Goal: Task Accomplishment & Management: Manage account settings

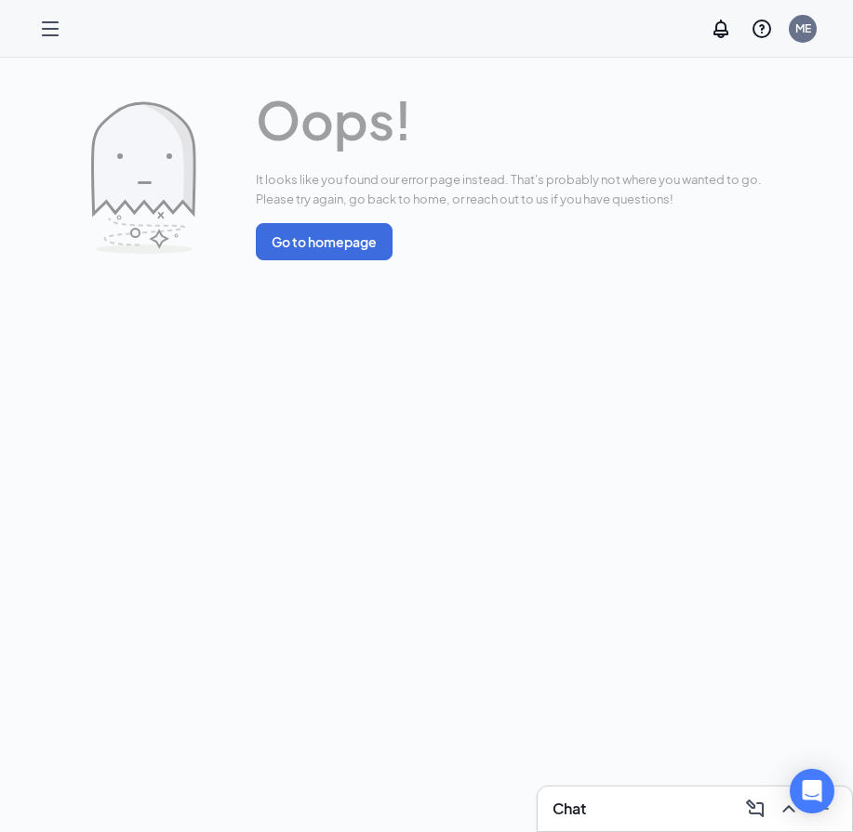
click at [38, 22] on div at bounding box center [50, 28] width 37 height 37
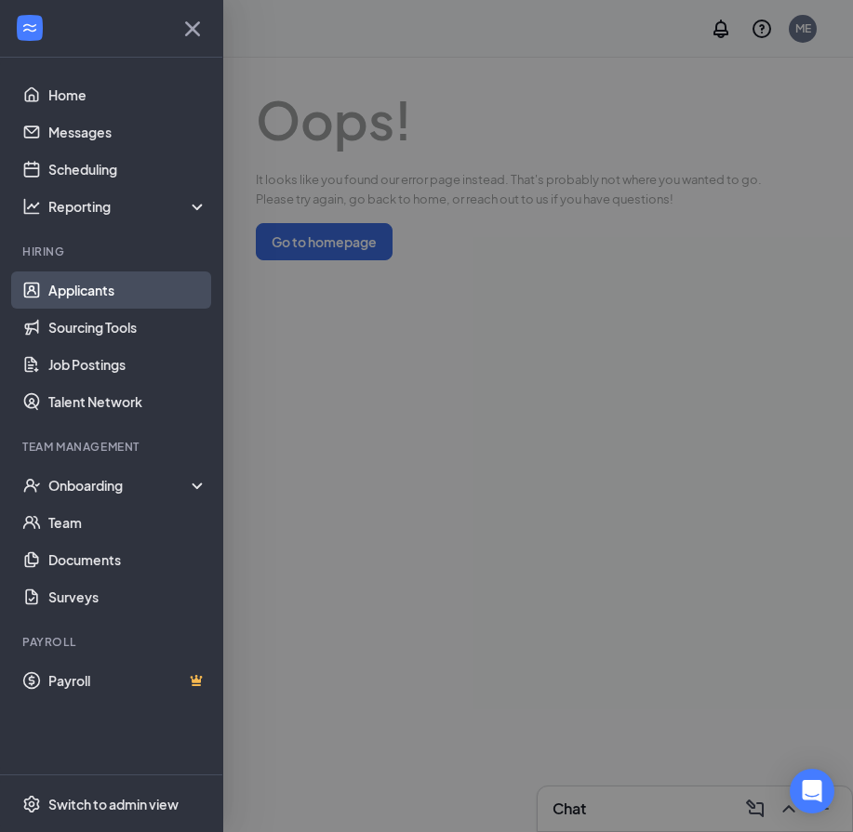
click at [73, 303] on link "Applicants" at bounding box center [127, 289] width 159 height 37
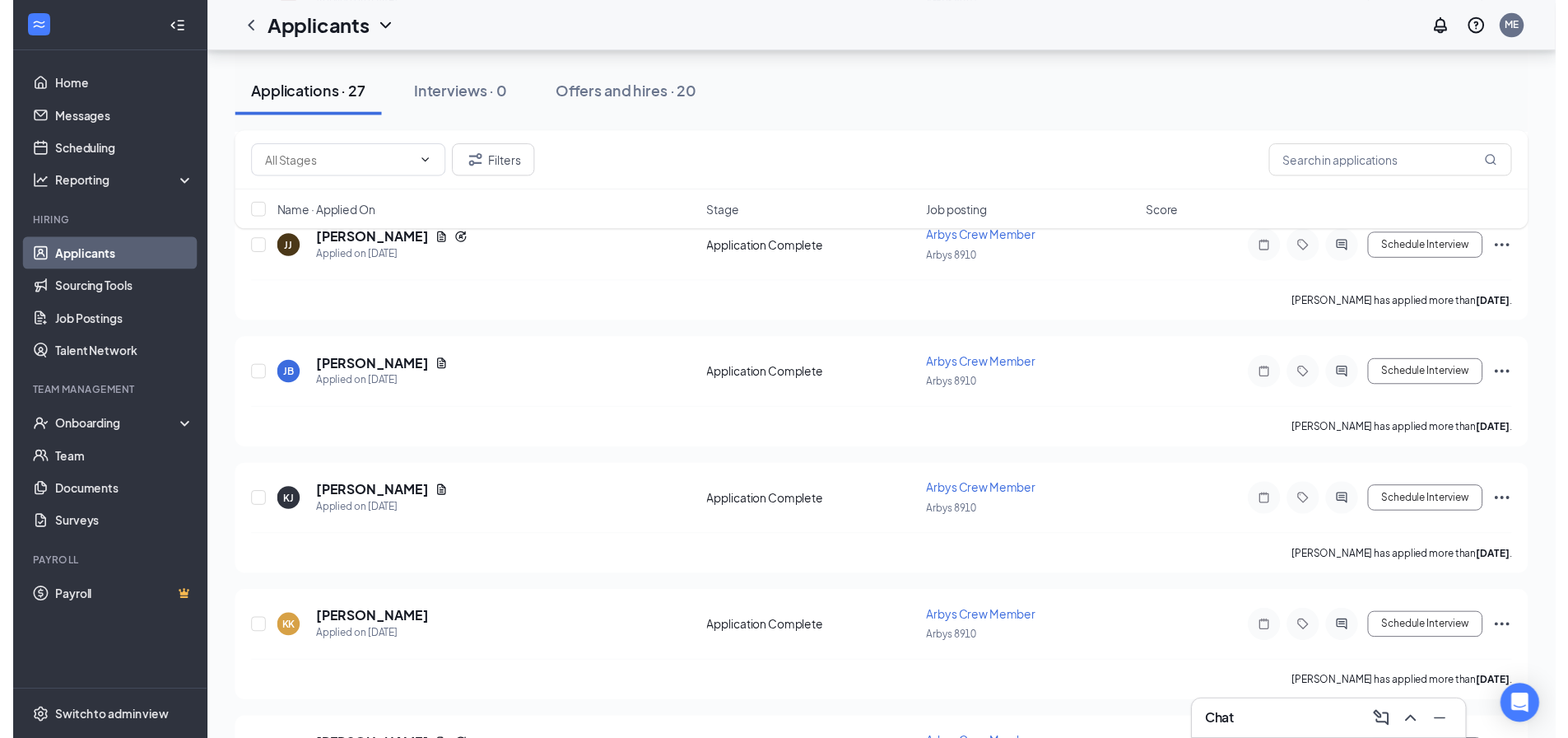
scroll to position [1729, 0]
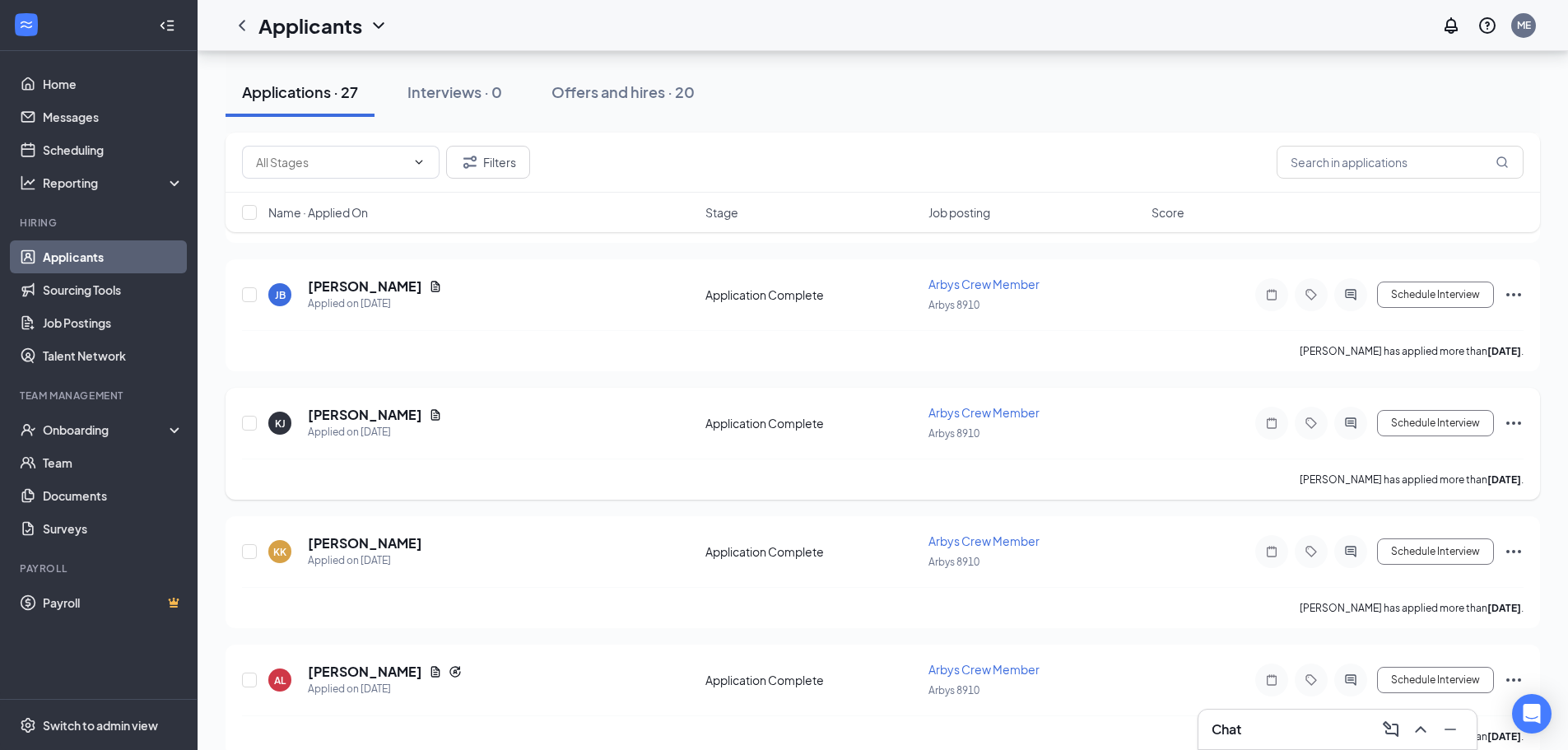
click at [411, 420] on div "[PERSON_NAME]" at bounding box center [375, 414] width 135 height 18
click at [429, 420] on icon "Document" at bounding box center [435, 414] width 13 height 13
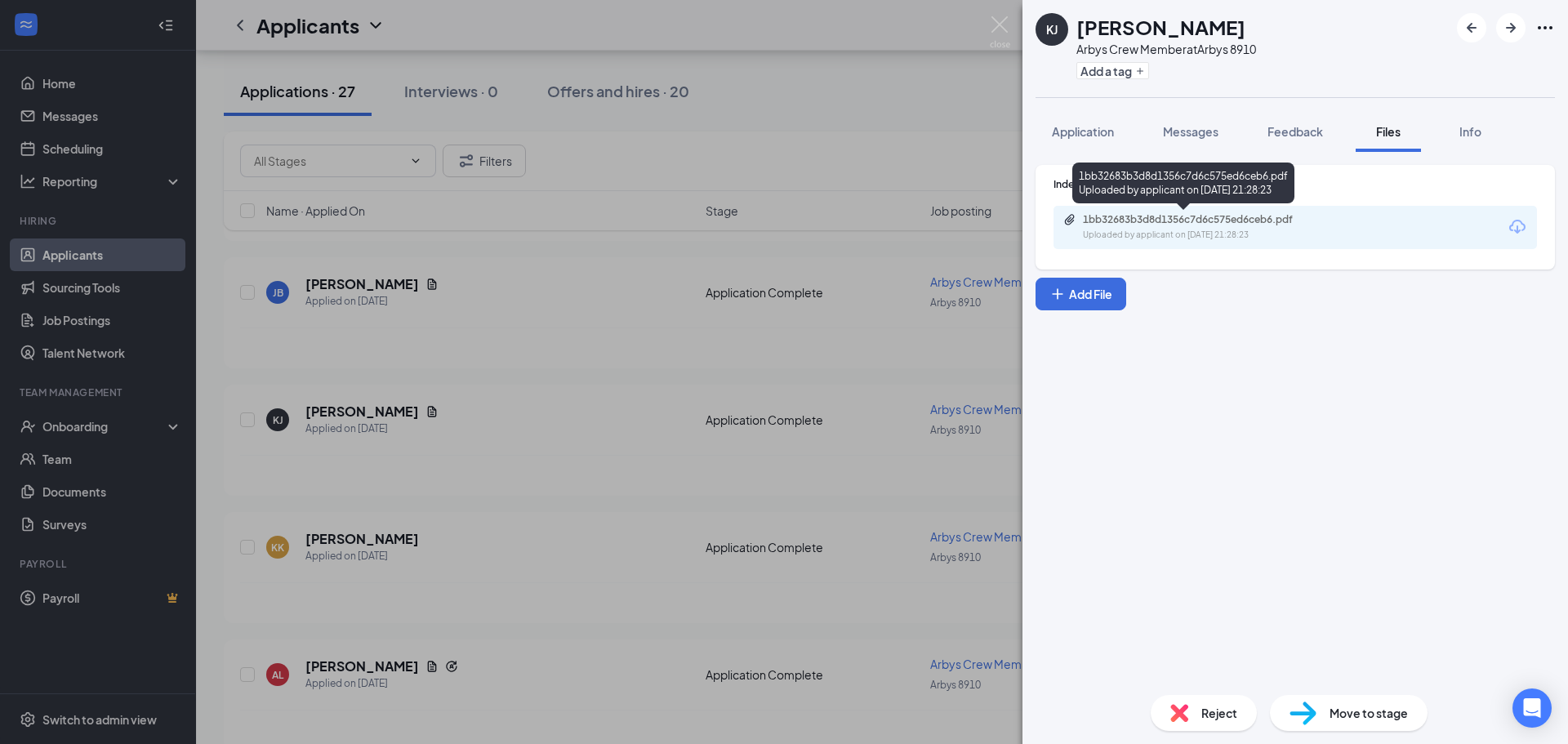
click at [748, 214] on div "1bb32683b3d8d1356c7d6c575ed6ceb6.pdf" at bounding box center [1197, 220] width 228 height 13
click at [688, 125] on div "KJ [PERSON_NAME] Arbys Crew Member at [GEOGRAPHIC_DATA] 8910 Add a tag Applicat…" at bounding box center [784, 372] width 1568 height 744
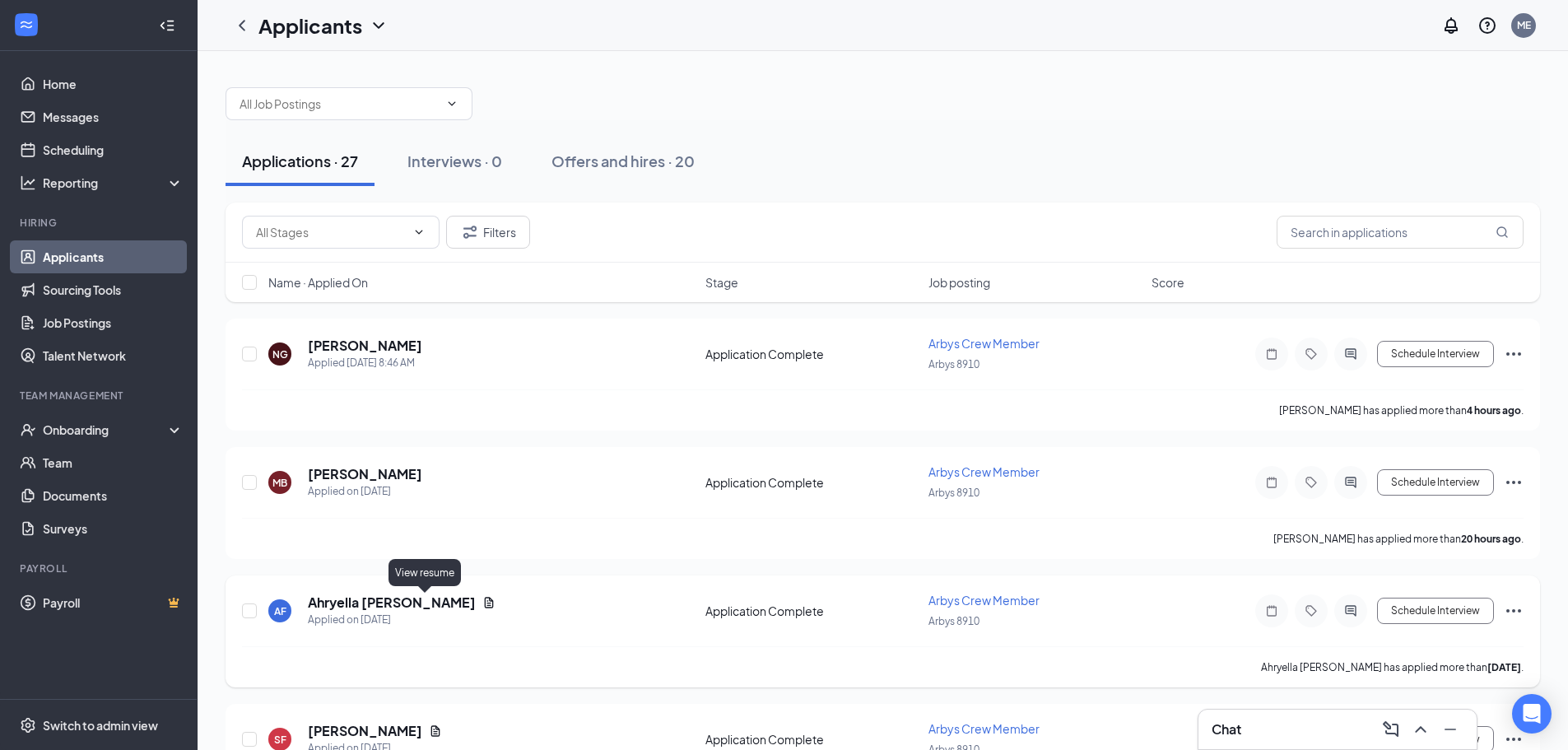
click at [485, 599] on icon "Document" at bounding box center [490, 602] width 9 height 11
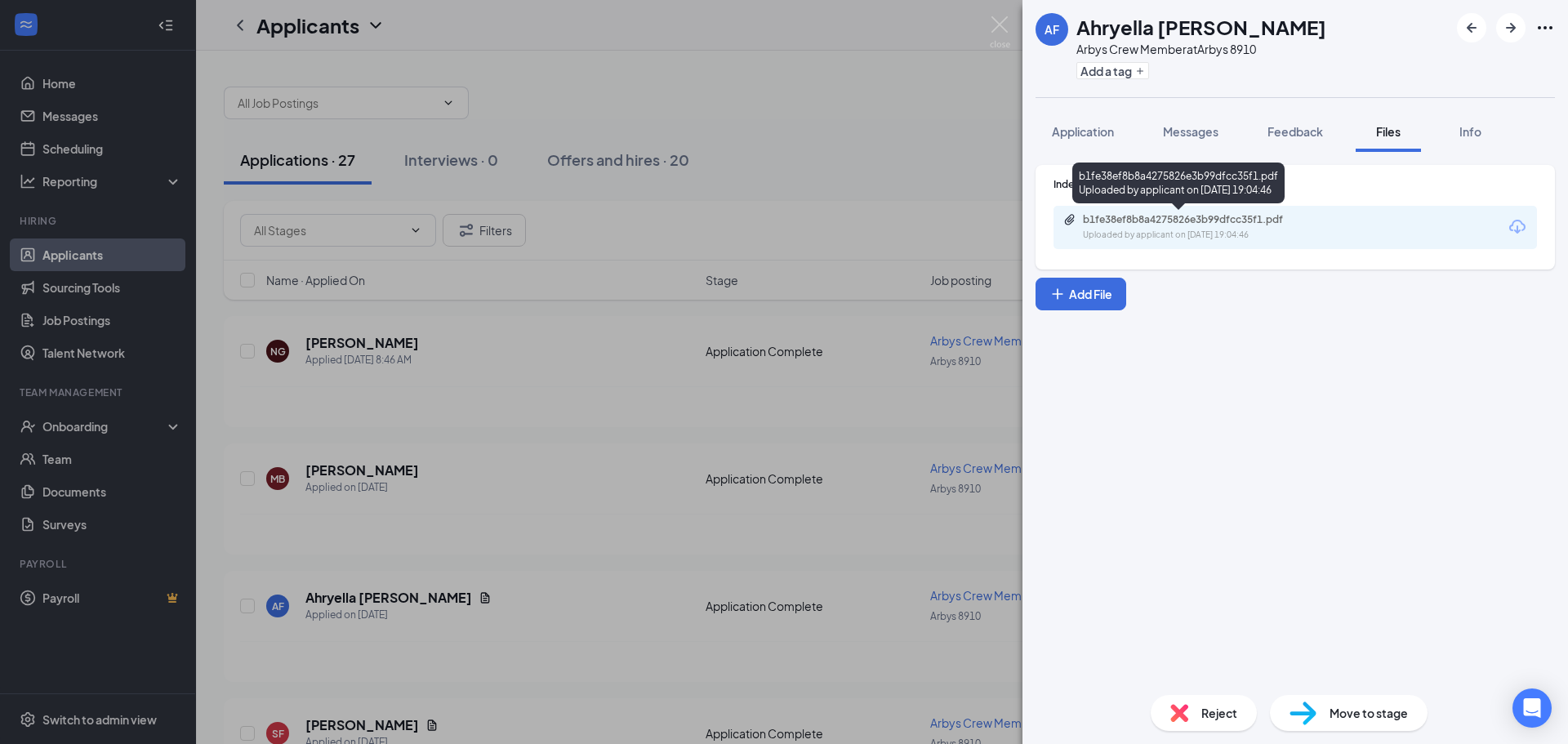
click at [748, 223] on div "b1fe38ef8b8a4275826e3b99dfcc35f1.pdf" at bounding box center [1197, 220] width 228 height 13
click at [748, 169] on div "AF Ahryella [PERSON_NAME] Arbys Crew Member at [GEOGRAPHIC_DATA] 8910 Add a tag…" at bounding box center [784, 372] width 1568 height 744
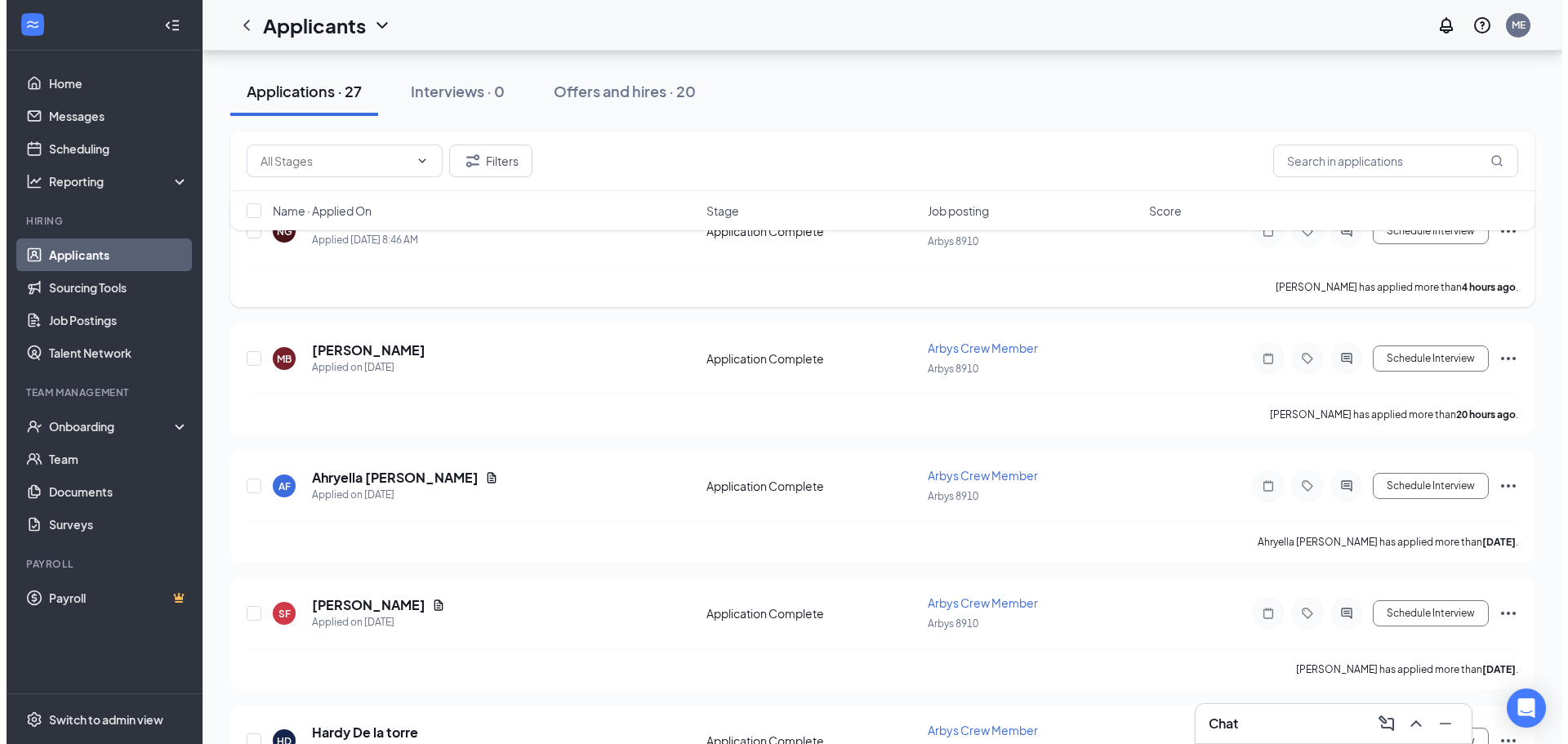
scroll to position [163, 0]
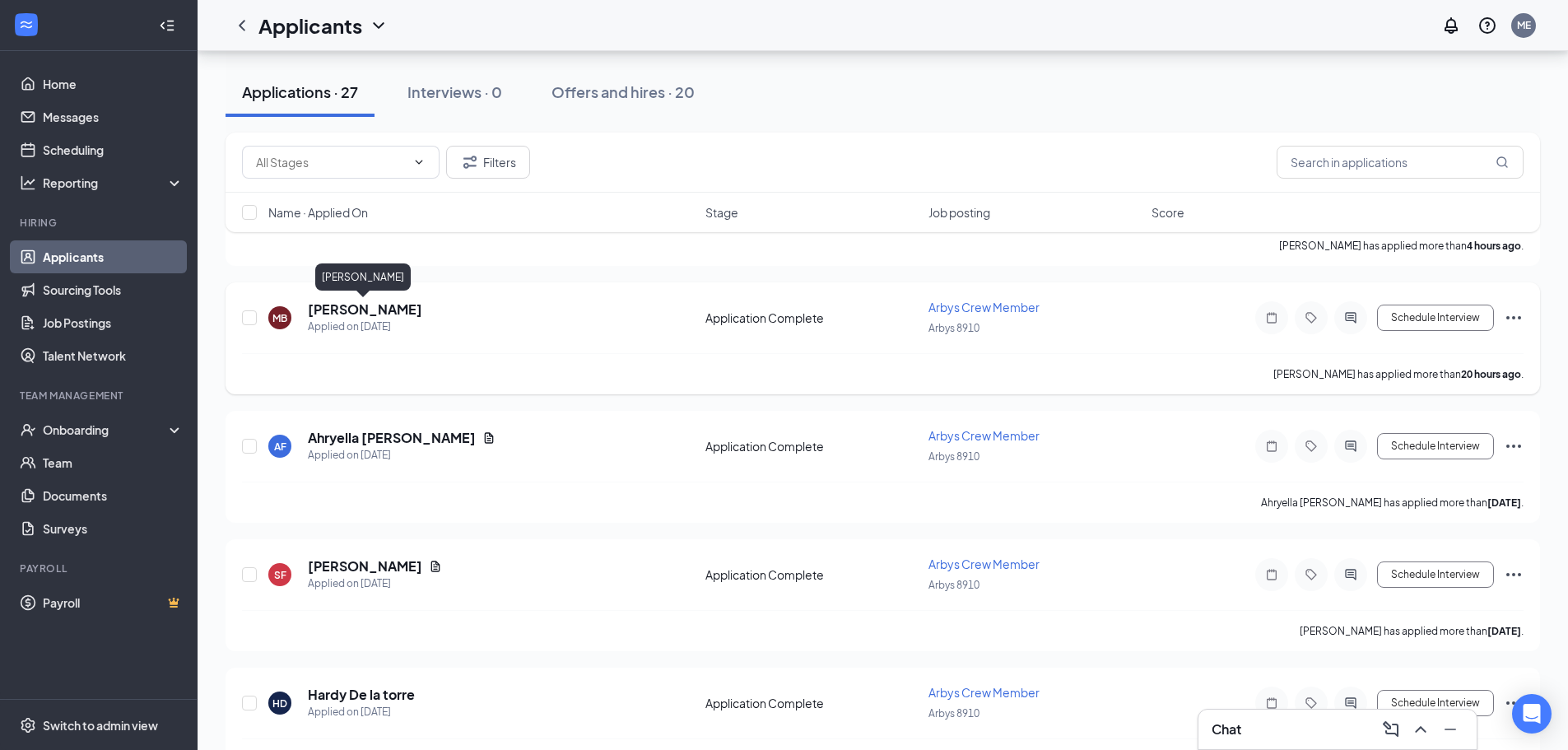
click at [372, 310] on h5 "[PERSON_NAME]" at bounding box center [365, 309] width 114 height 18
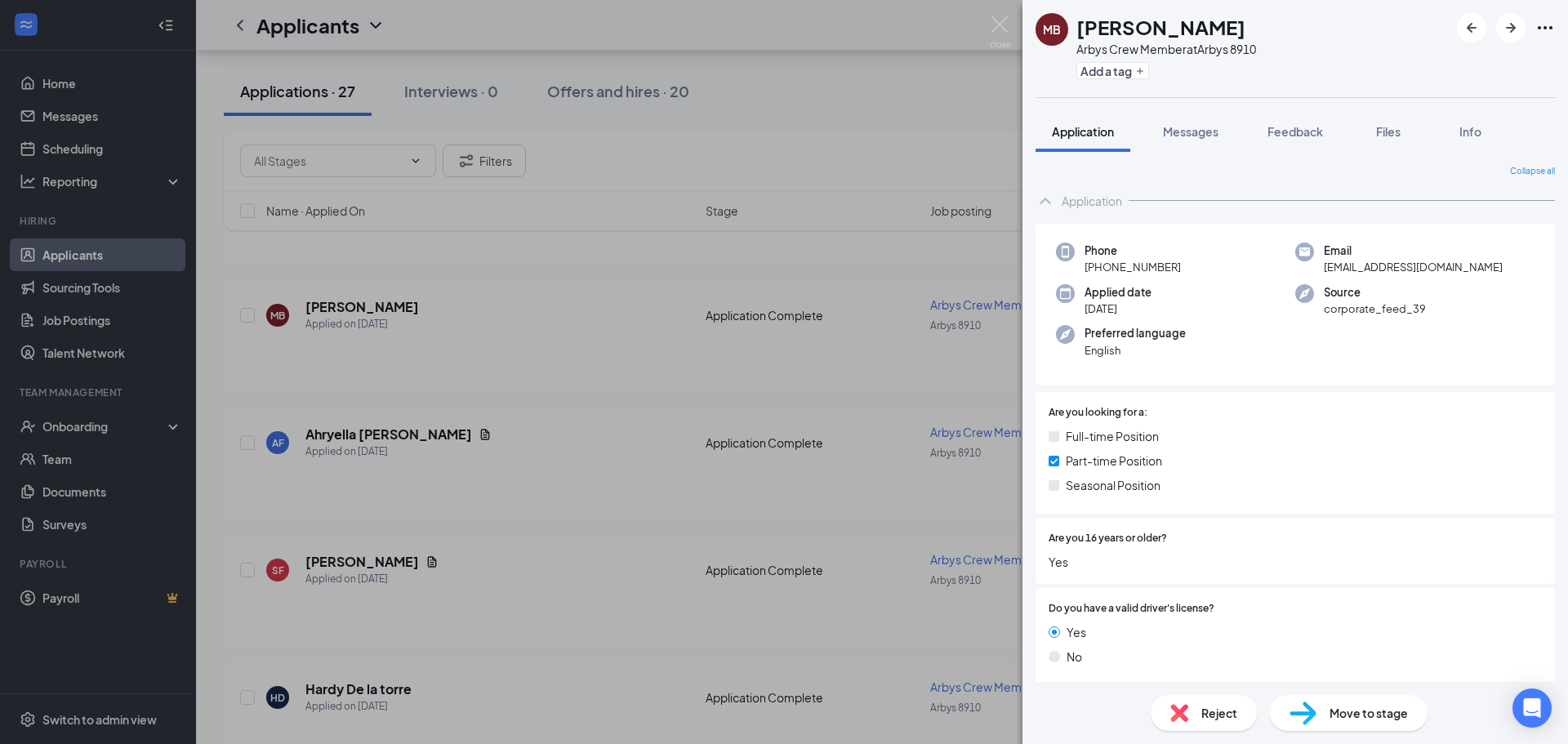
click at [748, 701] on div "Move to stage" at bounding box center [1348, 712] width 157 height 36
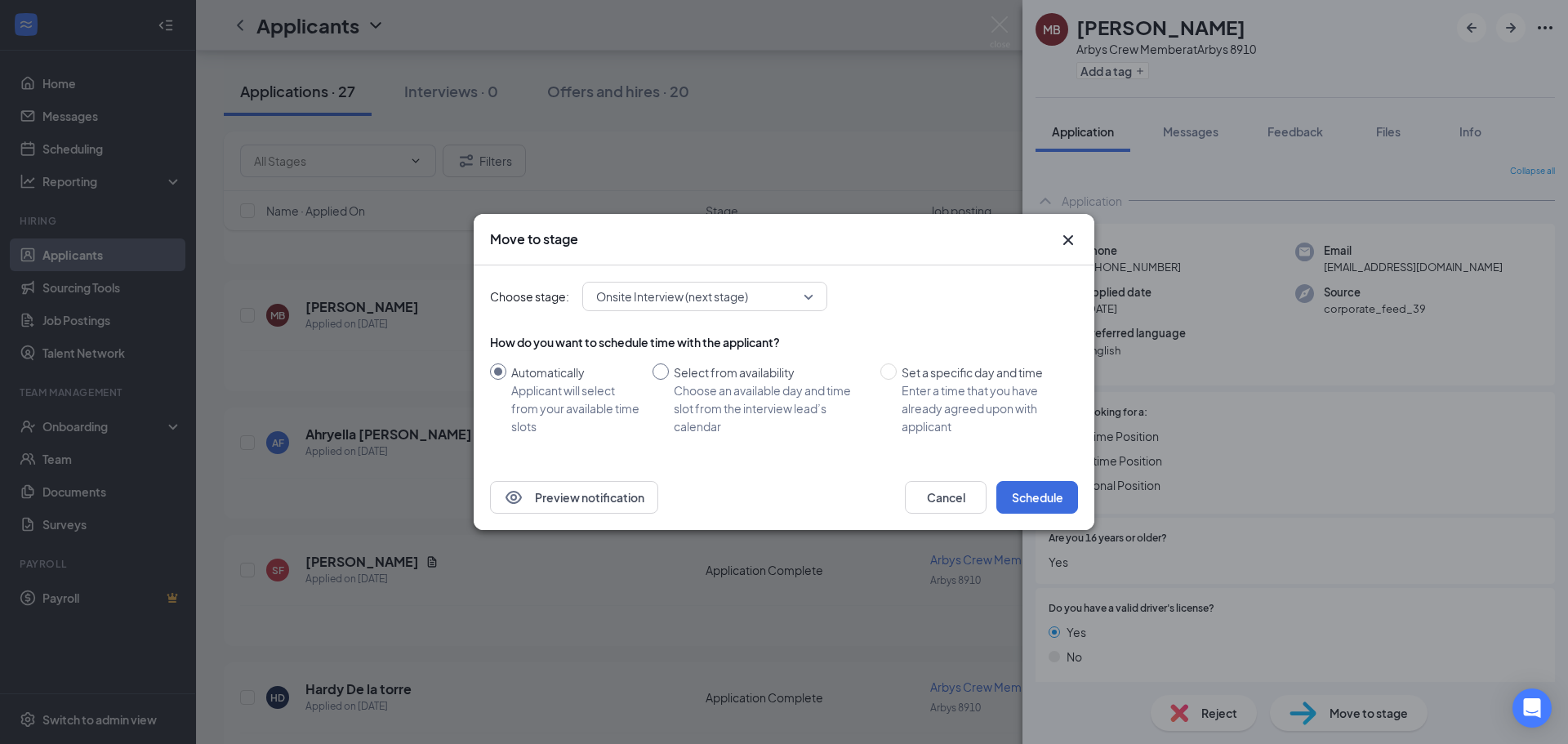
click at [662, 366] on input "Select from availability Choose an available day and time slot from the intervi…" at bounding box center [661, 372] width 17 height 17
radio input "true"
radio input "false"
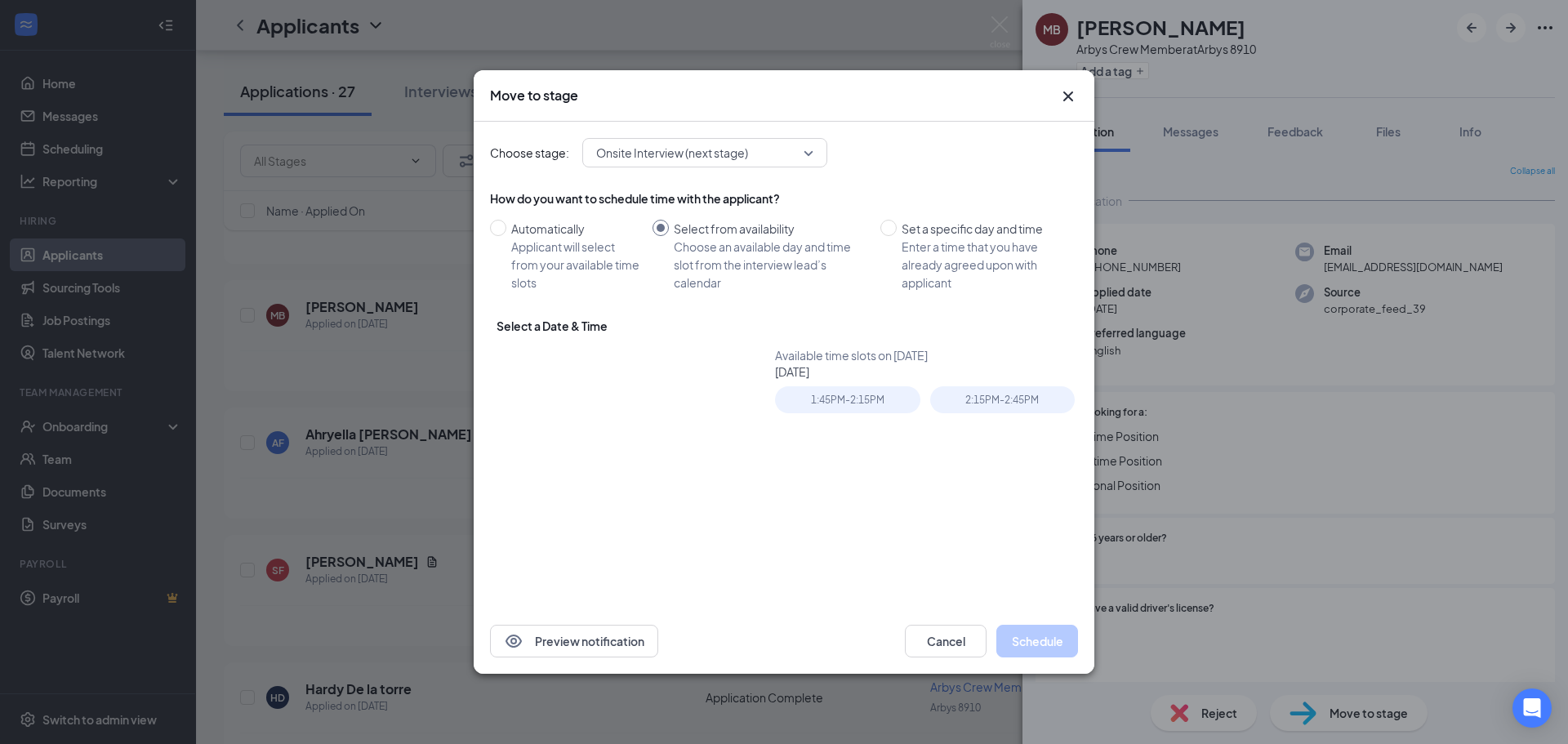
type input "[DATE]"
click at [498, 220] on input "Automatically Applicant will select from your available time slots" at bounding box center [498, 228] width 17 height 17
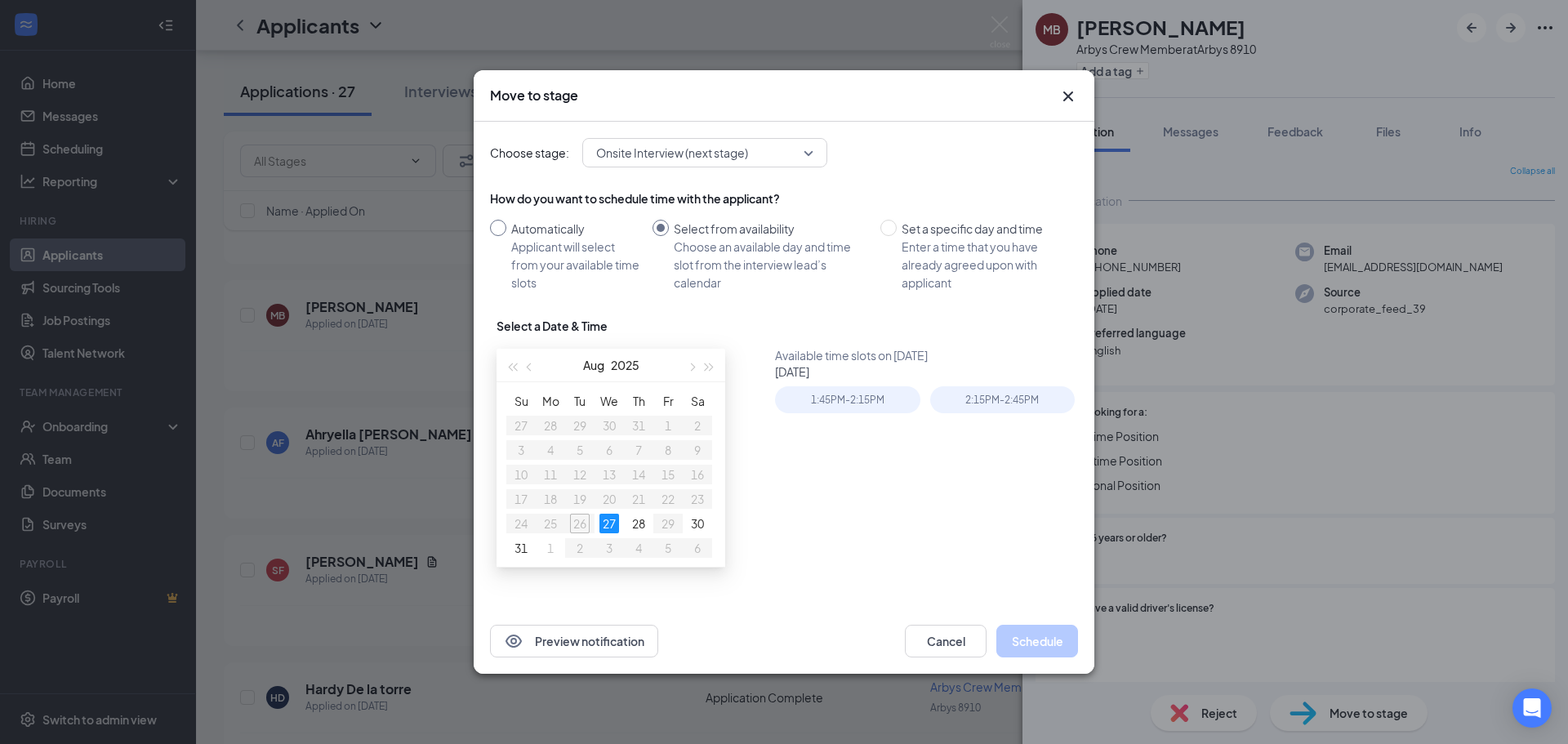
radio input "true"
radio input "false"
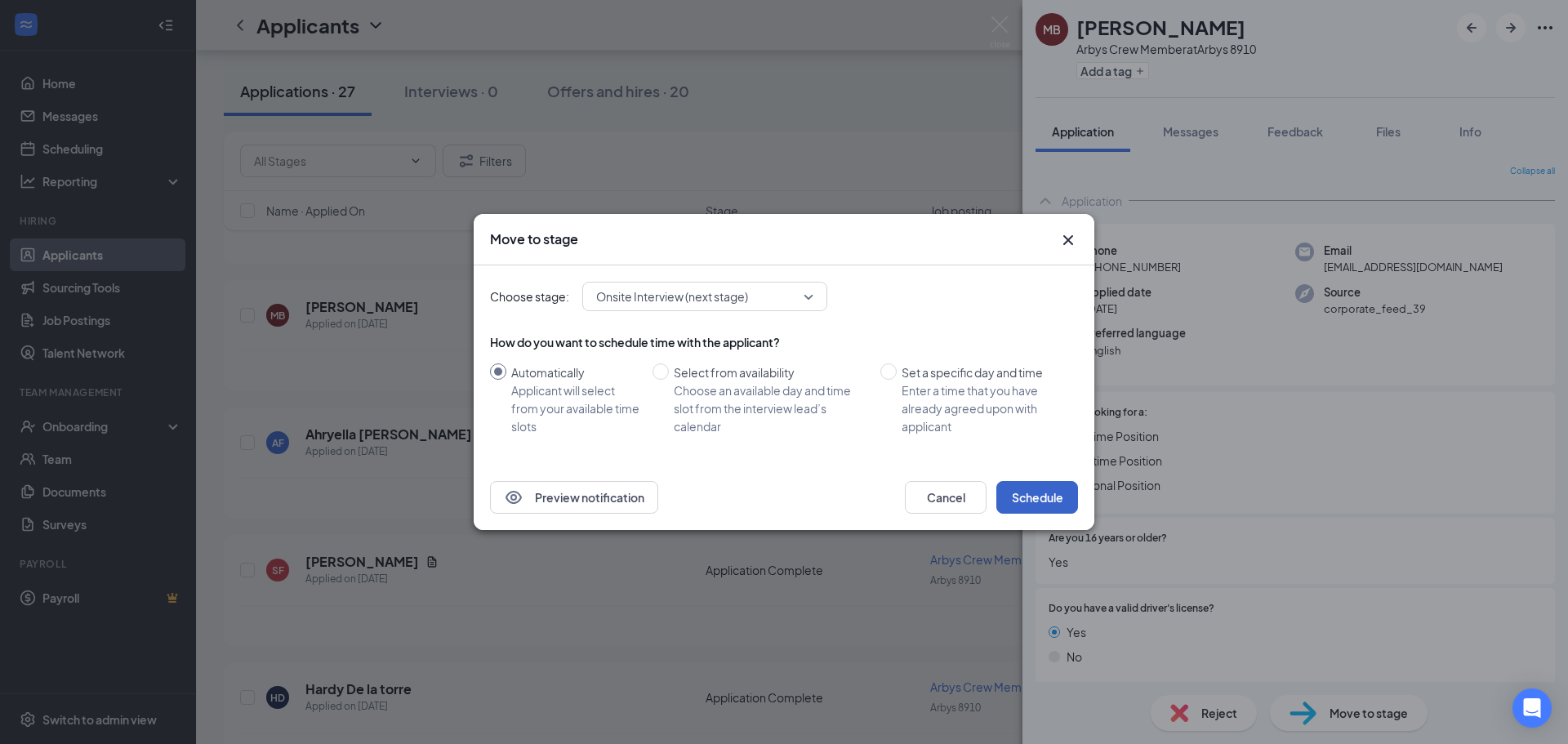
click at [748, 493] on button "Schedule" at bounding box center [1037, 497] width 82 height 33
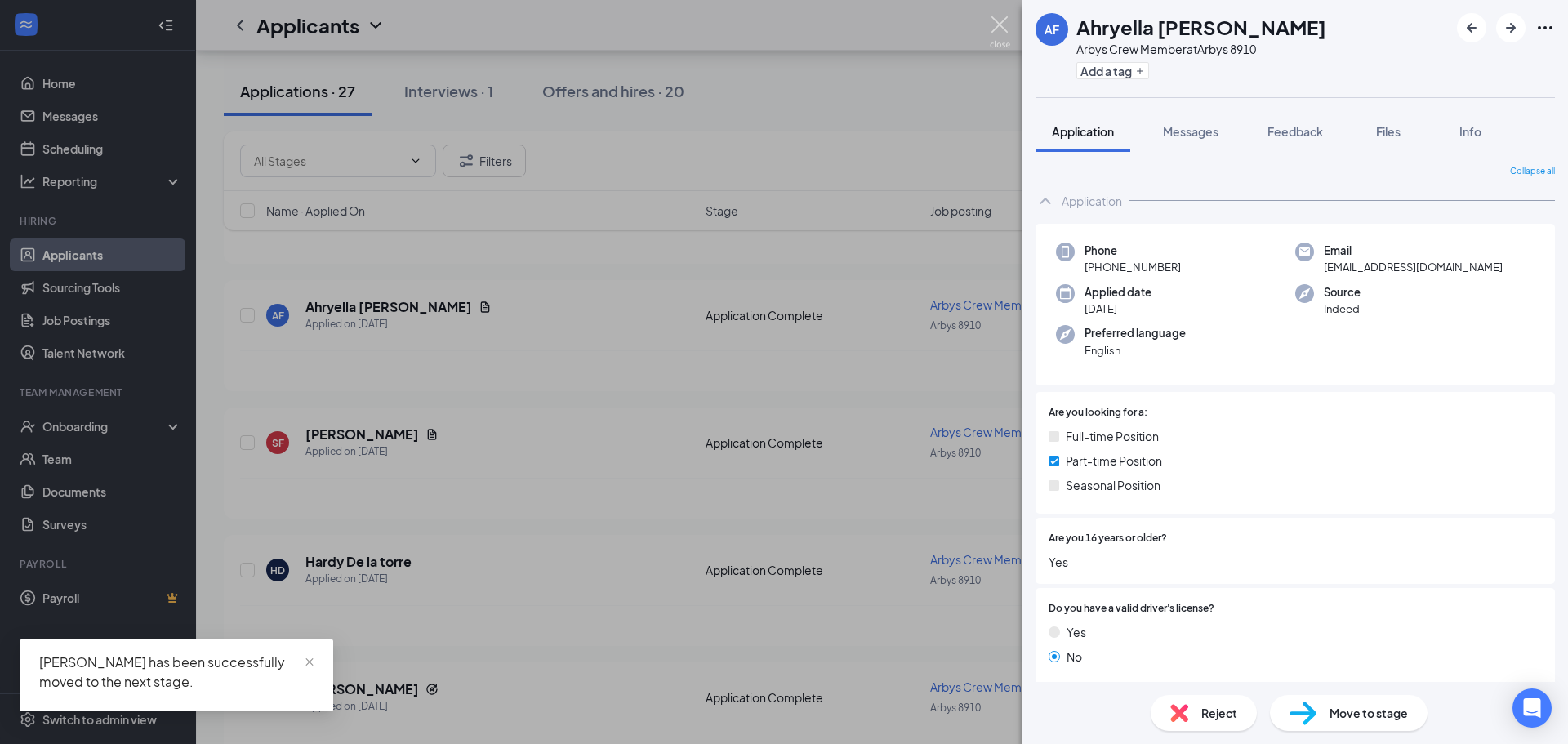
click at [748, 28] on img at bounding box center [1000, 33] width 20 height 32
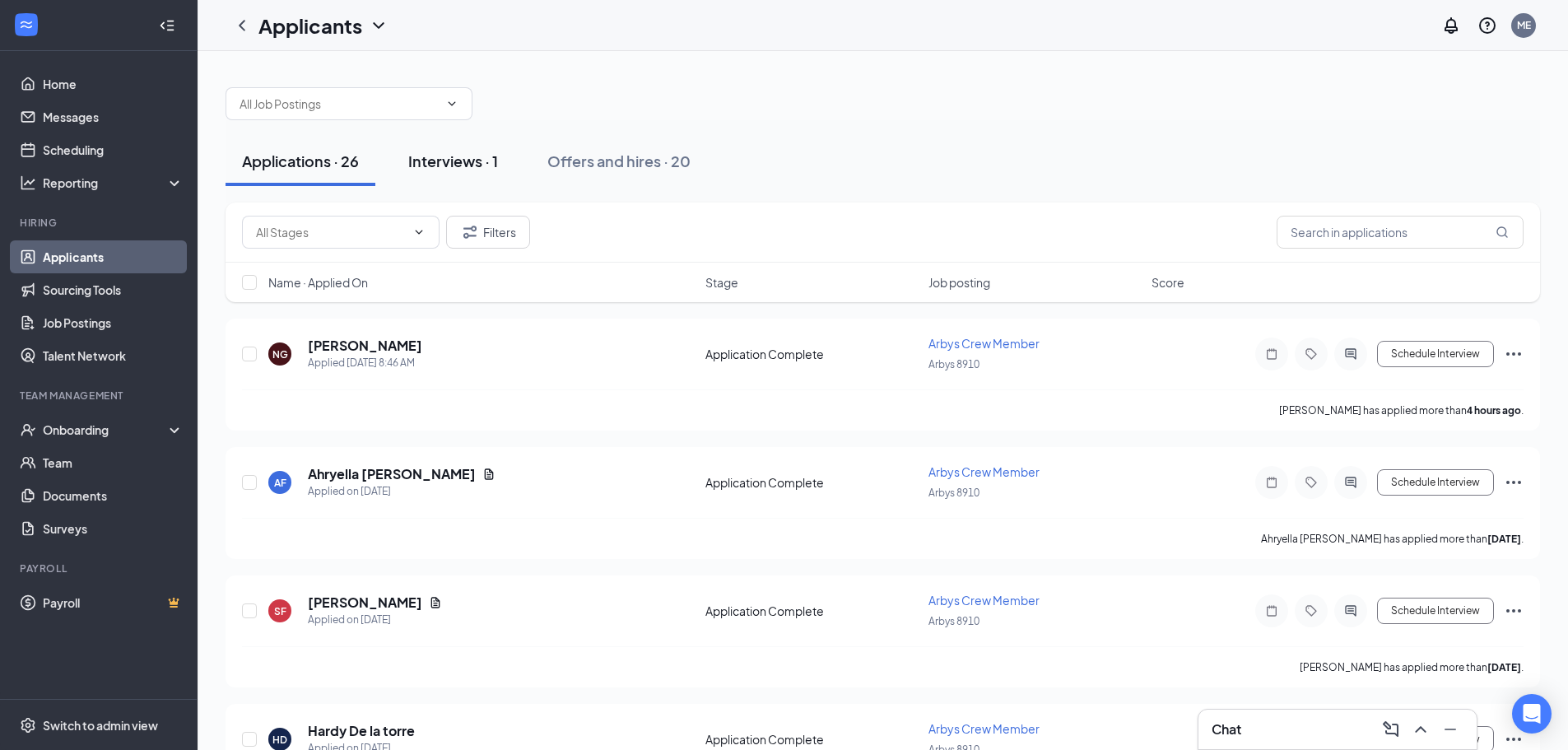
click at [489, 166] on div "Interviews · 1" at bounding box center [452, 160] width 89 height 20
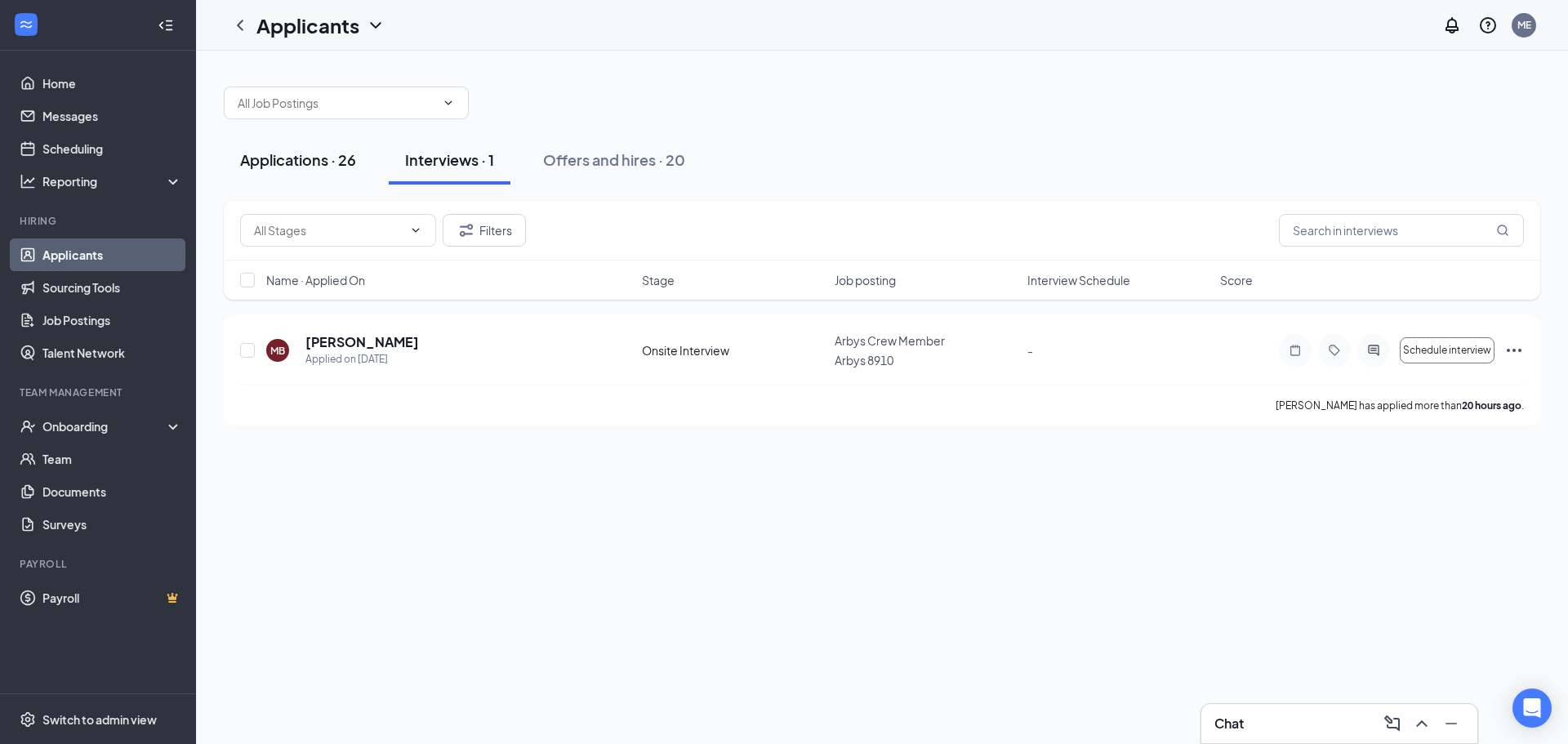
click at [328, 168] on div "Applications · 26" at bounding box center [298, 159] width 116 height 20
